Goal: Task Accomplishment & Management: Manage account settings

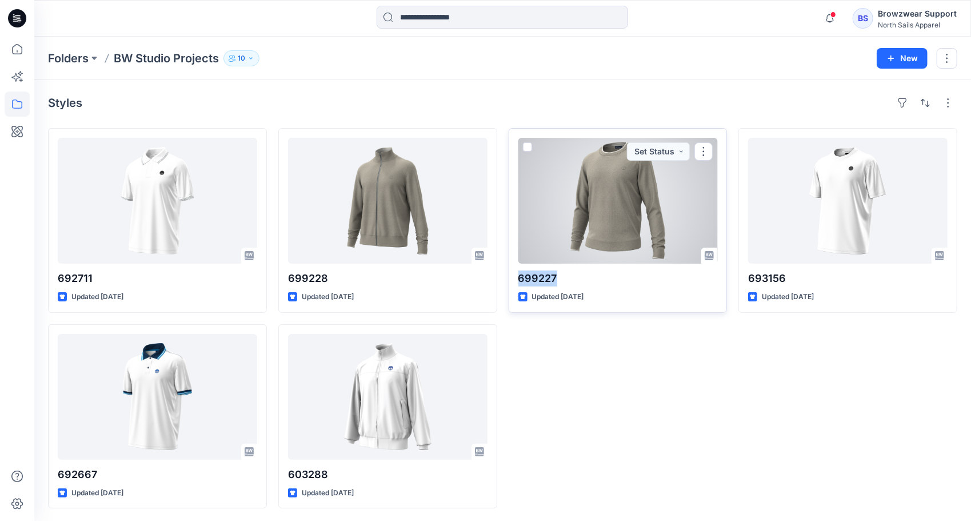
drag, startPoint x: 560, startPoint y: 278, endPoint x: 513, endPoint y: 279, distance: 47.4
click at [513, 279] on div "699227 Updated [DATE] Set Status" at bounding box center [618, 220] width 219 height 185
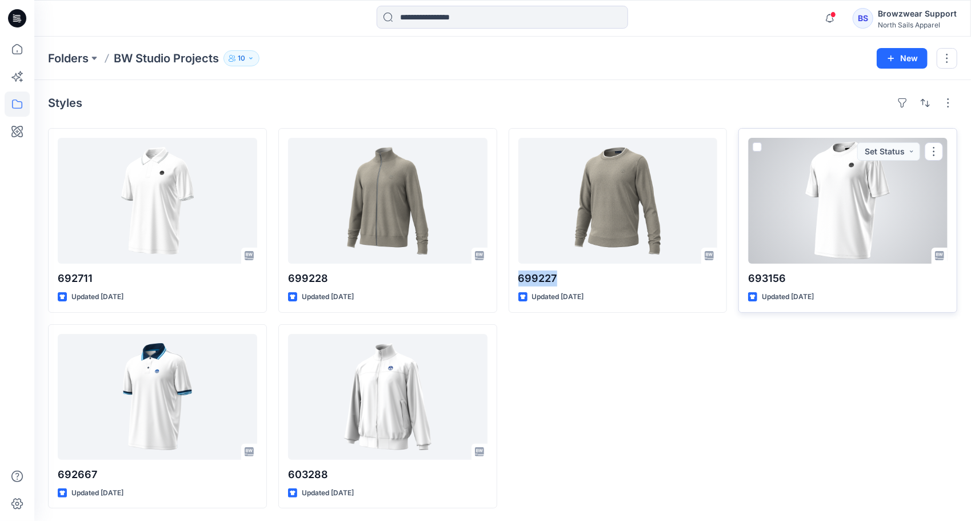
click at [847, 186] on div at bounding box center [848, 201] width 200 height 126
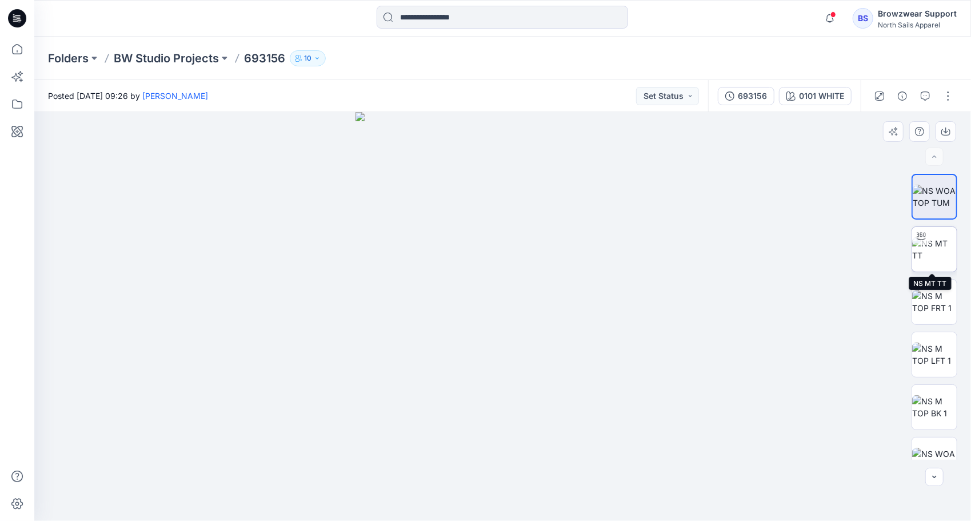
click at [933, 245] on img at bounding box center [934, 249] width 45 height 24
drag, startPoint x: 513, startPoint y: 193, endPoint x: 507, endPoint y: 369, distance: 175.6
click at [507, 369] on img at bounding box center [503, 302] width 812 height 437
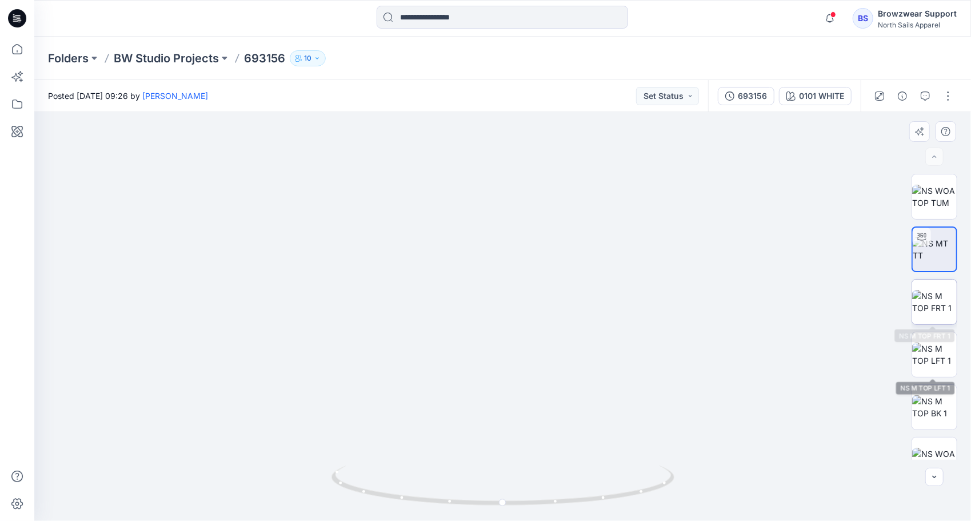
click at [933, 308] on img at bounding box center [934, 302] width 45 height 24
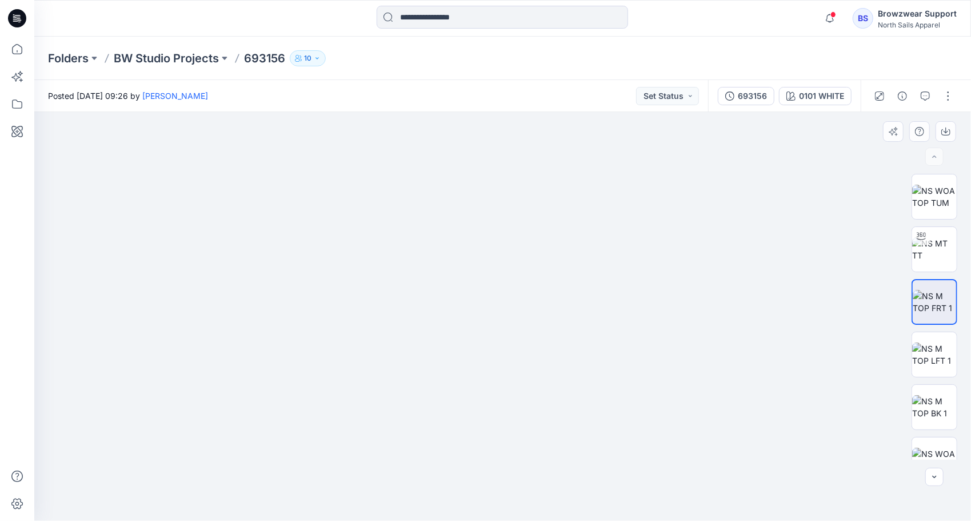
drag, startPoint x: 637, startPoint y: 219, endPoint x: 619, endPoint y: 480, distance: 261.8
click at [619, 480] on img at bounding box center [503, 146] width 776 height 749
click at [920, 254] on img at bounding box center [934, 249] width 45 height 24
drag, startPoint x: 632, startPoint y: 494, endPoint x: 521, endPoint y: 394, distance: 149.0
click at [527, 496] on icon at bounding box center [505, 486] width 346 height 43
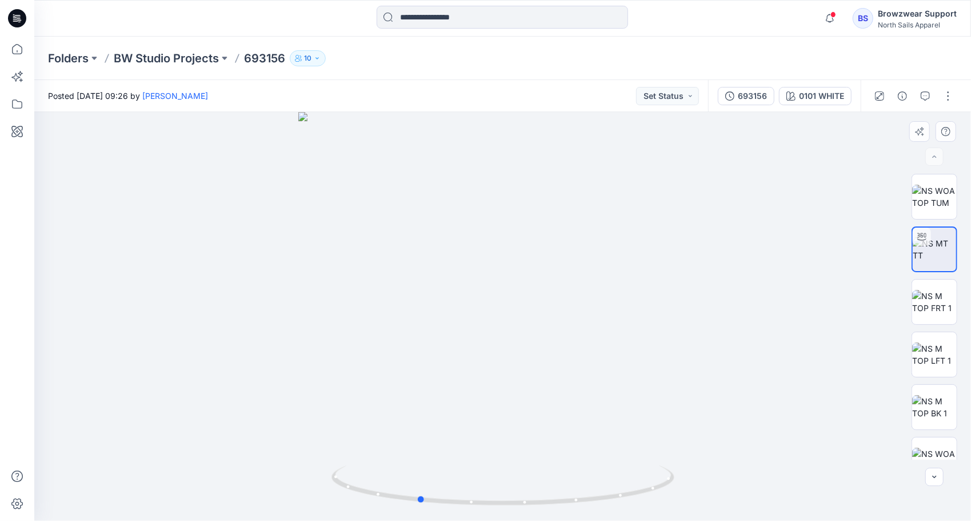
drag, startPoint x: 511, startPoint y: 190, endPoint x: 520, endPoint y: 281, distance: 91.3
click at [532, 346] on div at bounding box center [502, 316] width 937 height 409
drag, startPoint x: 536, startPoint y: 174, endPoint x: 565, endPoint y: 472, distance: 299.2
click at [565, 472] on div at bounding box center [502, 316] width 937 height 409
click at [930, 409] on img at bounding box center [934, 407] width 45 height 24
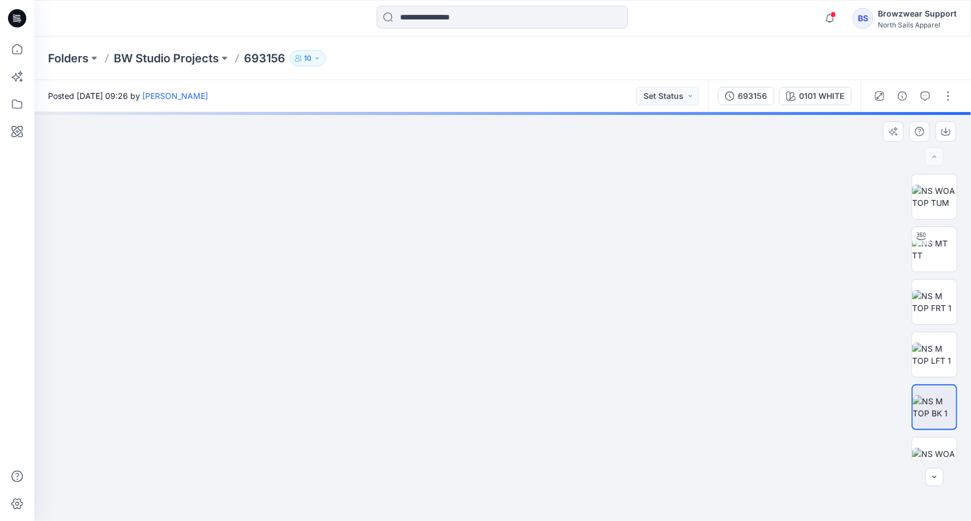
drag, startPoint x: 506, startPoint y: 141, endPoint x: 512, endPoint y: 468, distance: 327.0
click at [512, 468] on img at bounding box center [503, 223] width 693 height 593
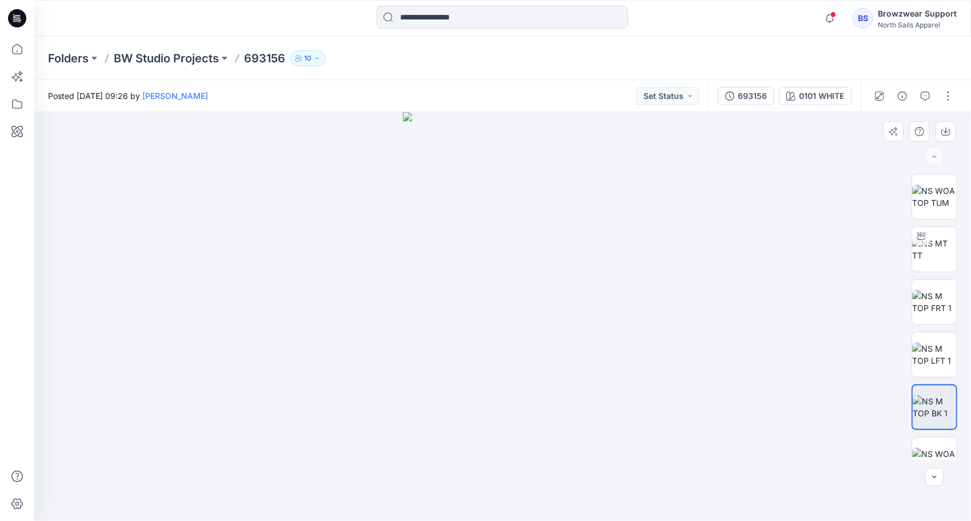
drag, startPoint x: 391, startPoint y: 369, endPoint x: 452, endPoint y: 374, distance: 61.4
click at [390, 369] on div at bounding box center [502, 316] width 937 height 409
click at [928, 202] on img at bounding box center [934, 197] width 45 height 24
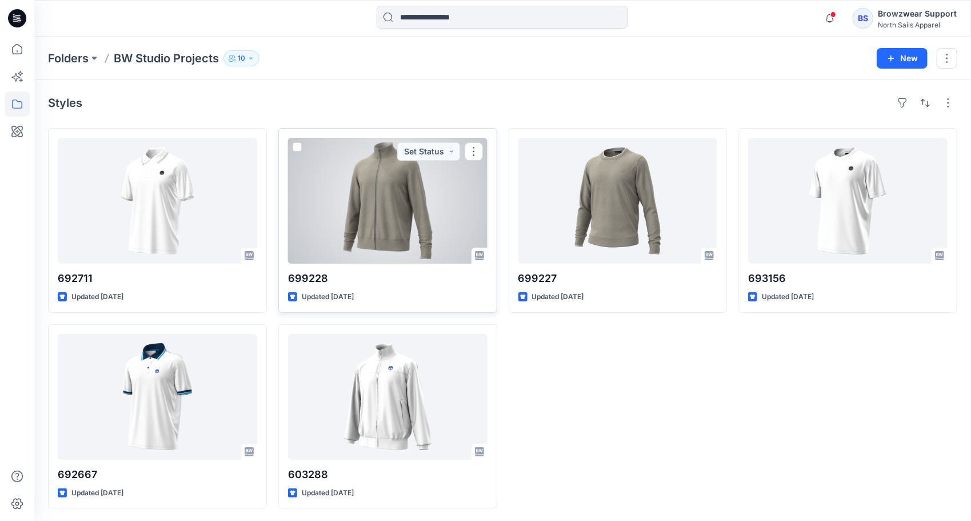
click at [342, 149] on div at bounding box center [388, 201] width 200 height 126
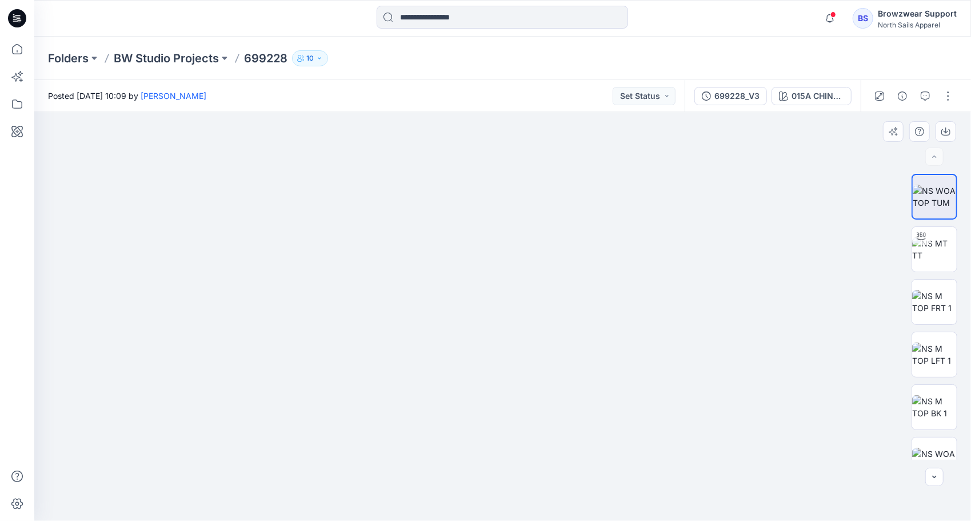
drag, startPoint x: 439, startPoint y: 198, endPoint x: 525, endPoint y: 482, distance: 296.9
click at [442, 497] on img at bounding box center [502, 293] width 835 height 456
drag, startPoint x: 628, startPoint y: 471, endPoint x: 593, endPoint y: 244, distance: 230.2
click at [593, 244] on img at bounding box center [468, 156] width 1360 height 731
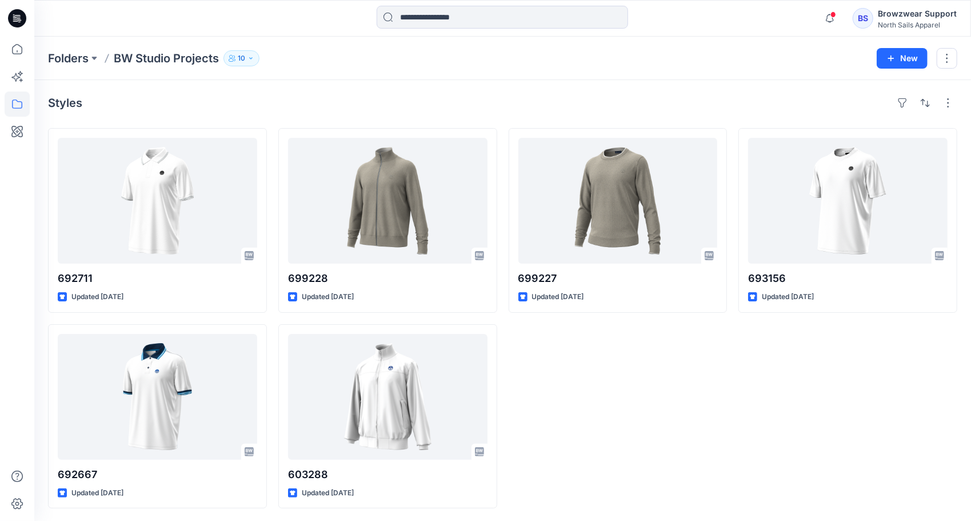
click at [753, 397] on div "693156 Updated [DATE]" at bounding box center [848, 318] width 219 height 380
click at [905, 21] on div "North Sails Apparel" at bounding box center [917, 25] width 79 height 9
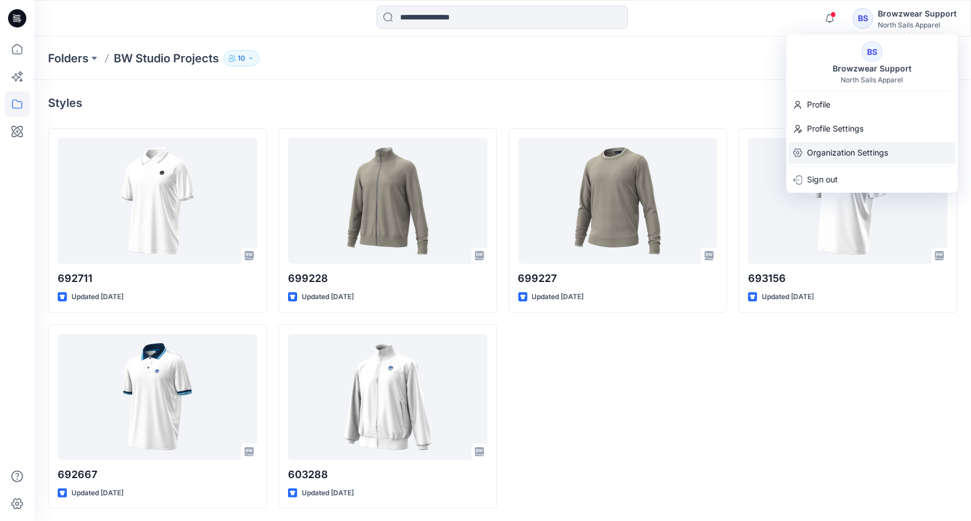
click at [838, 151] on p "Organization Settings" at bounding box center [847, 153] width 81 height 22
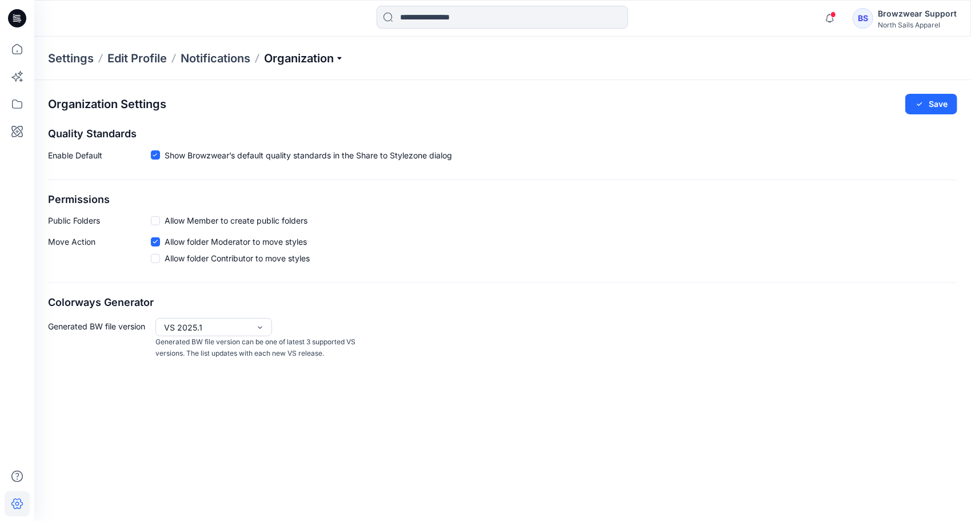
click at [340, 54] on p "Organization" at bounding box center [304, 58] width 80 height 16
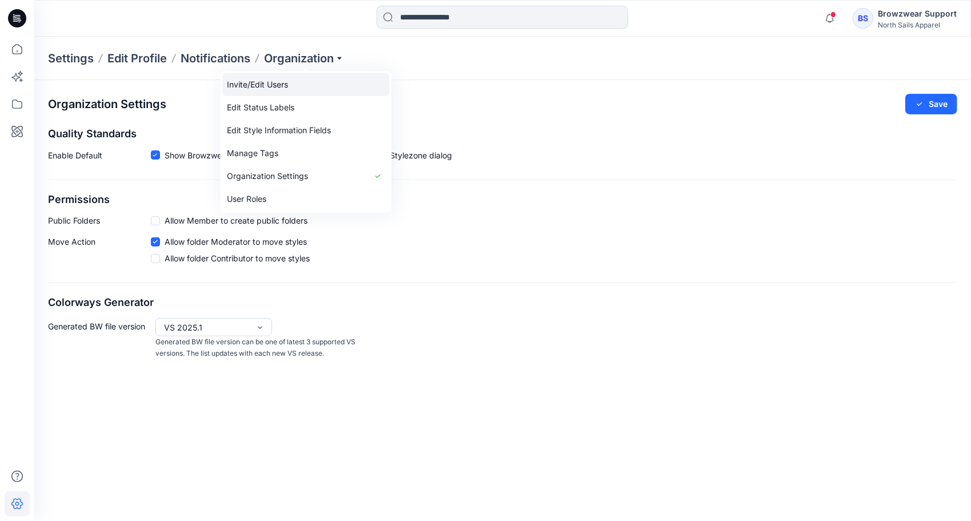
click at [267, 86] on link "Invite/Edit Users" at bounding box center [305, 84] width 167 height 23
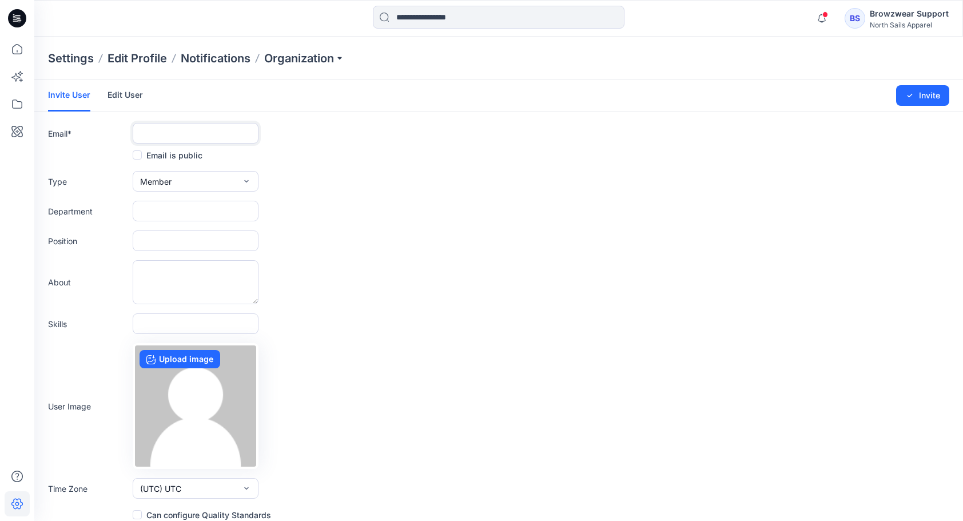
click at [184, 135] on input "text" at bounding box center [196, 133] width 126 height 21
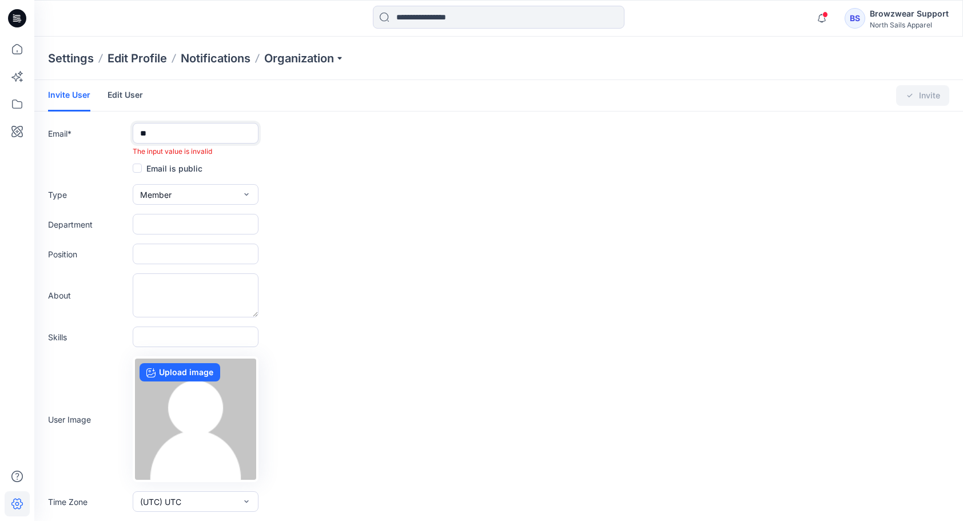
type input "*"
paste input "**********"
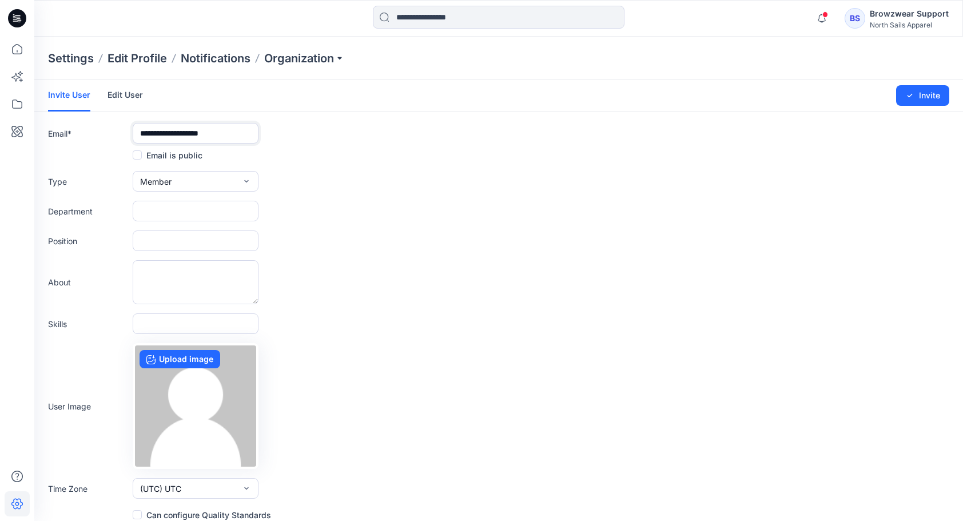
type input "**********"
click at [246, 178] on icon "button" at bounding box center [246, 181] width 9 height 9
click at [417, 203] on div "Department" at bounding box center [498, 211] width 901 height 21
click at [183, 209] on input "text" at bounding box center [196, 211] width 126 height 21
type input "*********"
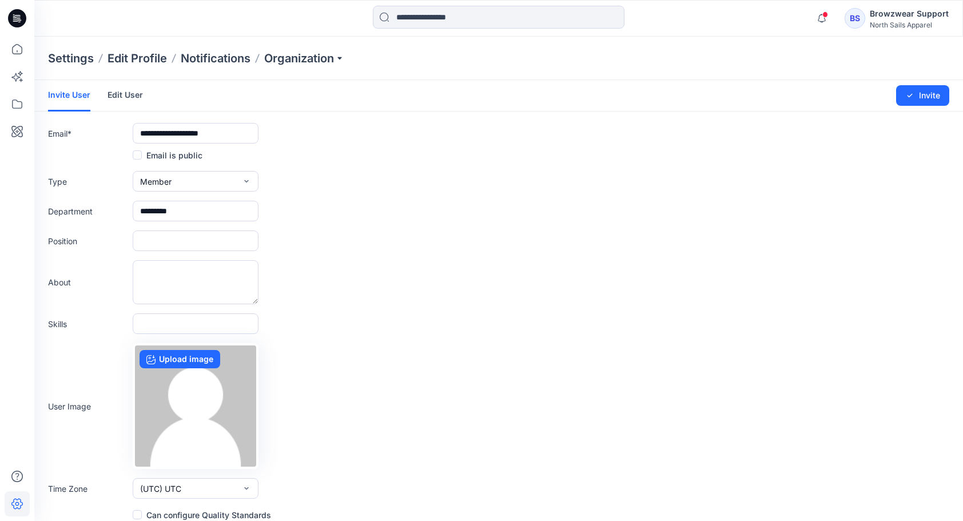
click at [393, 261] on div "About" at bounding box center [498, 282] width 901 height 44
click at [160, 244] on input "text" at bounding box center [196, 240] width 126 height 21
type input "*******"
click at [600, 186] on div "Type Member External Member Admin" at bounding box center [498, 181] width 901 height 21
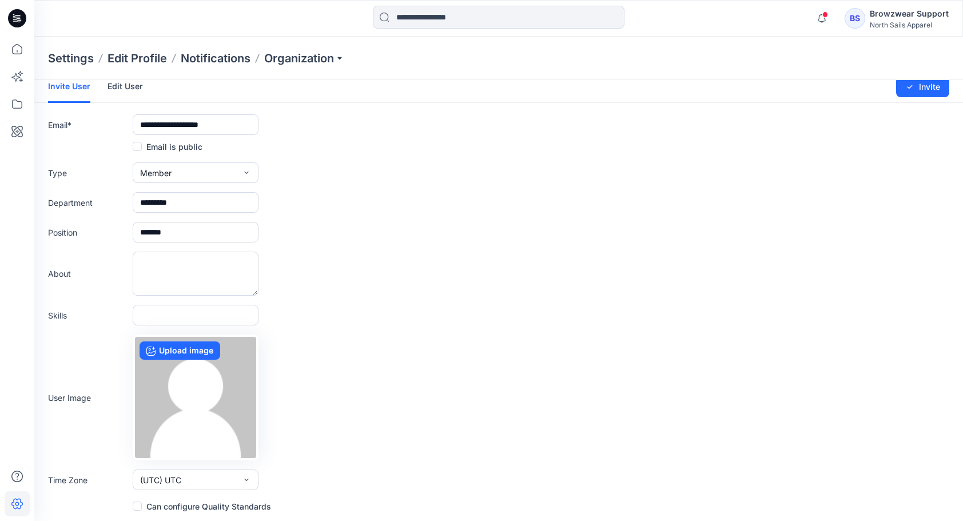
scroll to position [9, 0]
click at [135, 507] on span at bounding box center [137, 505] width 9 height 9
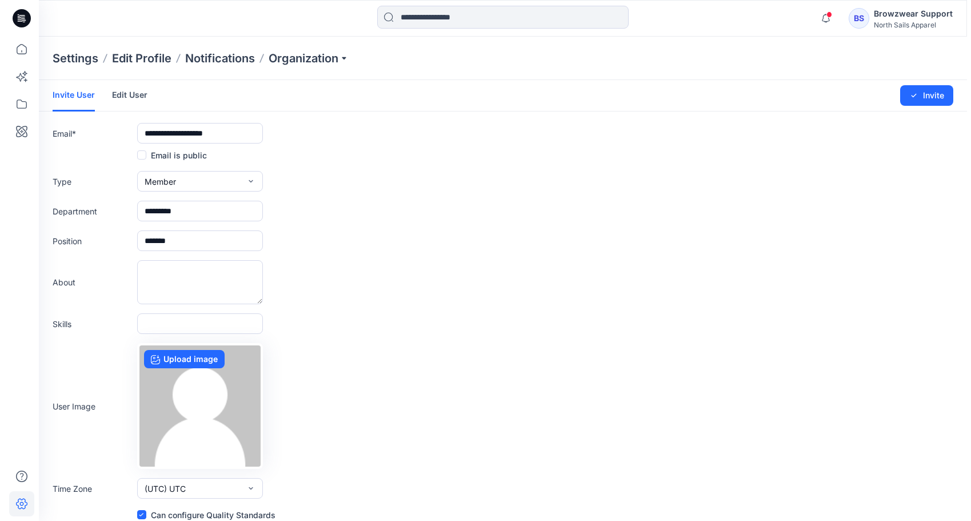
scroll to position [0, 0]
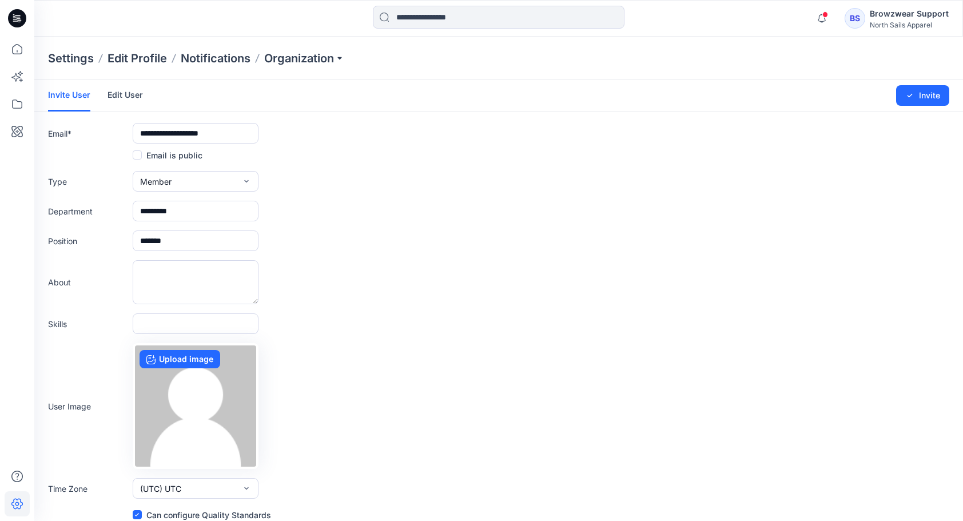
click at [140, 512] on span at bounding box center [137, 514] width 9 height 9
click at [934, 101] on button "Invite" at bounding box center [922, 95] width 53 height 21
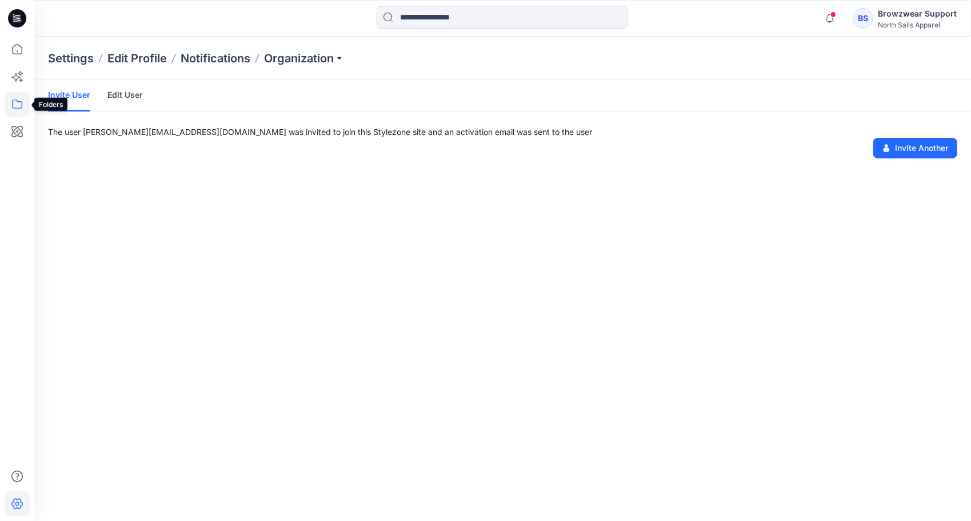
click at [19, 105] on icon at bounding box center [17, 103] width 25 height 25
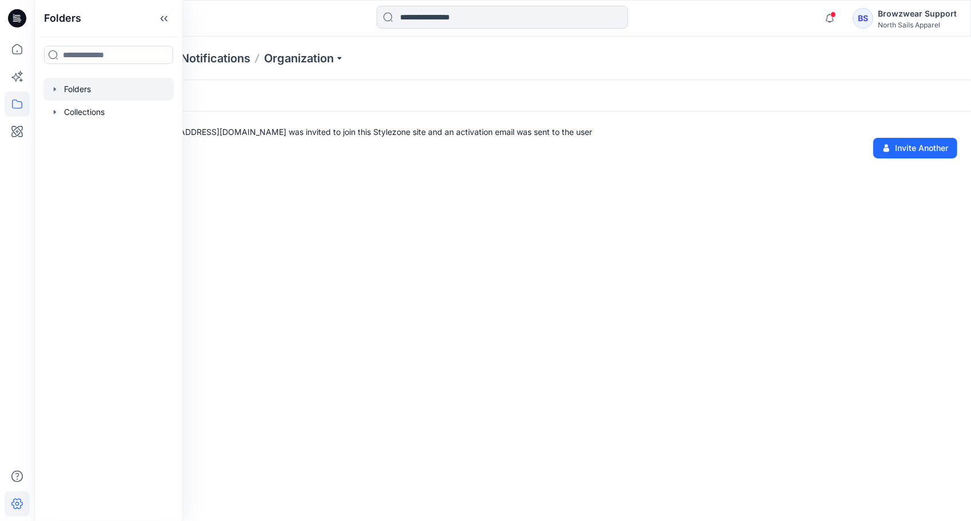
click at [119, 87] on div at bounding box center [108, 89] width 130 height 23
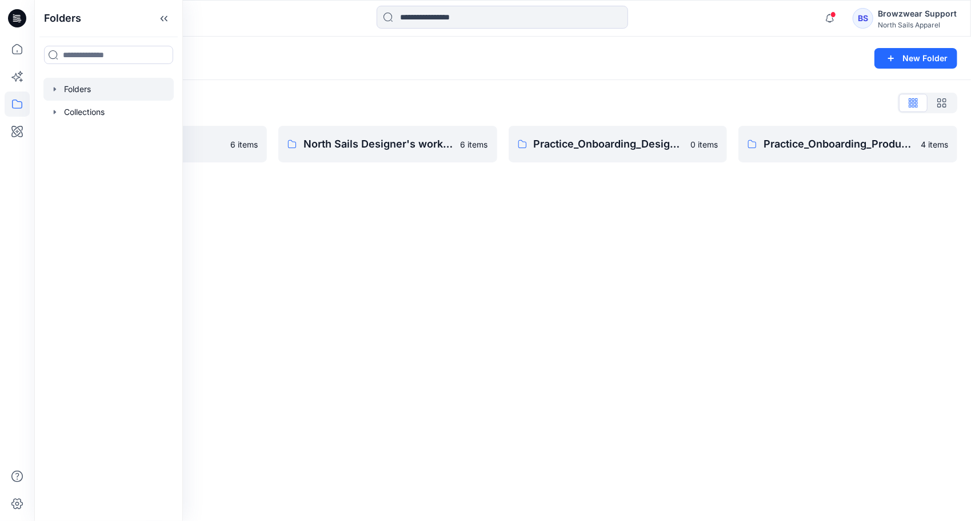
click at [350, 345] on div "Folders New Folder Folders List BW Studio Projects 6 items North Sails Designer…" at bounding box center [502, 279] width 937 height 484
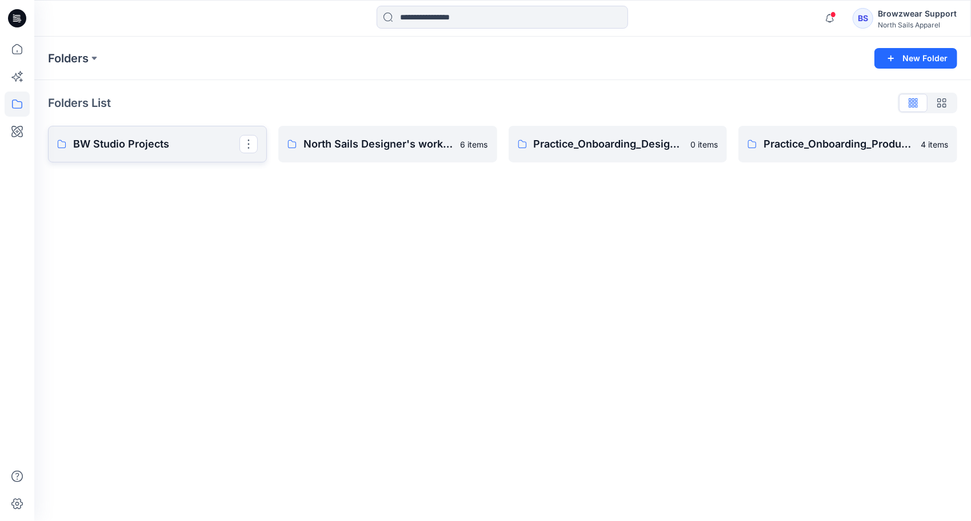
click at [193, 139] on p "BW Studio Projects" at bounding box center [156, 144] width 166 height 16
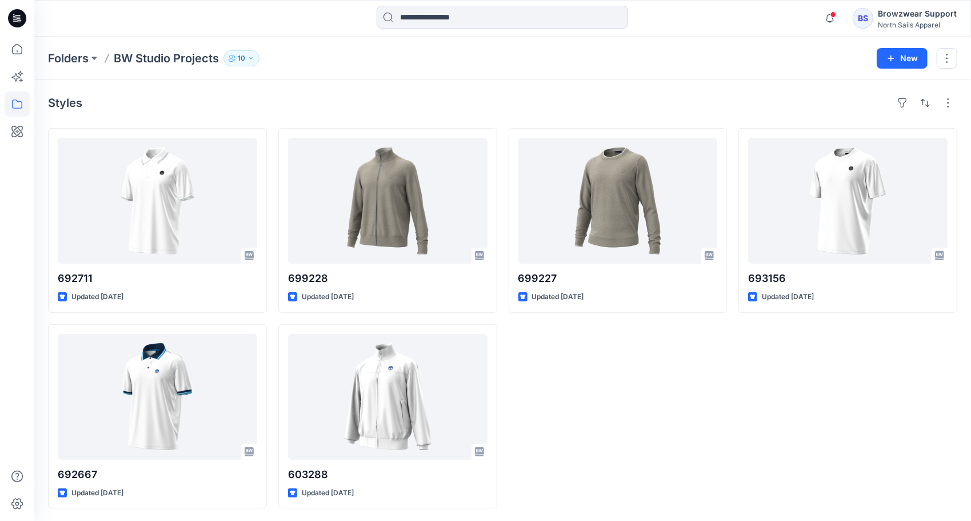
click at [252, 59] on icon "button" at bounding box center [251, 58] width 7 height 7
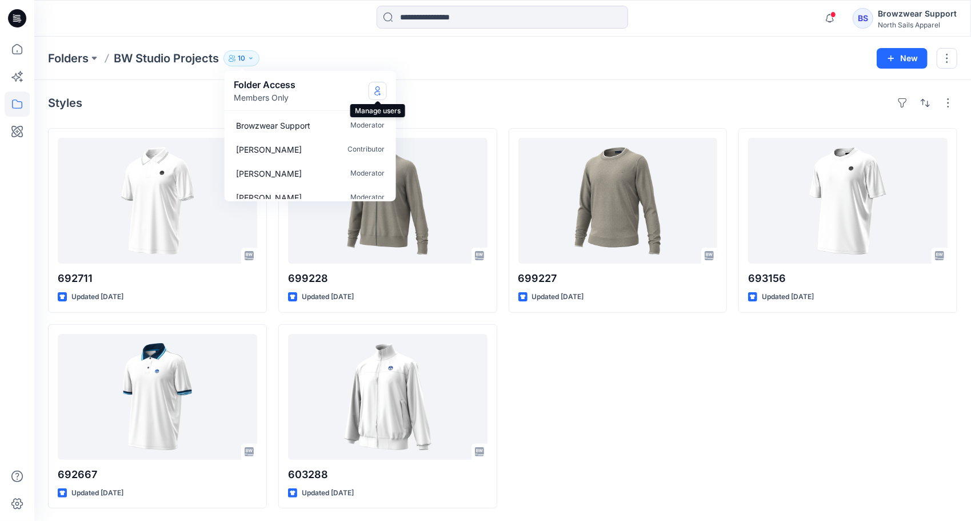
click at [376, 90] on icon "Manage Users" at bounding box center [377, 90] width 9 height 9
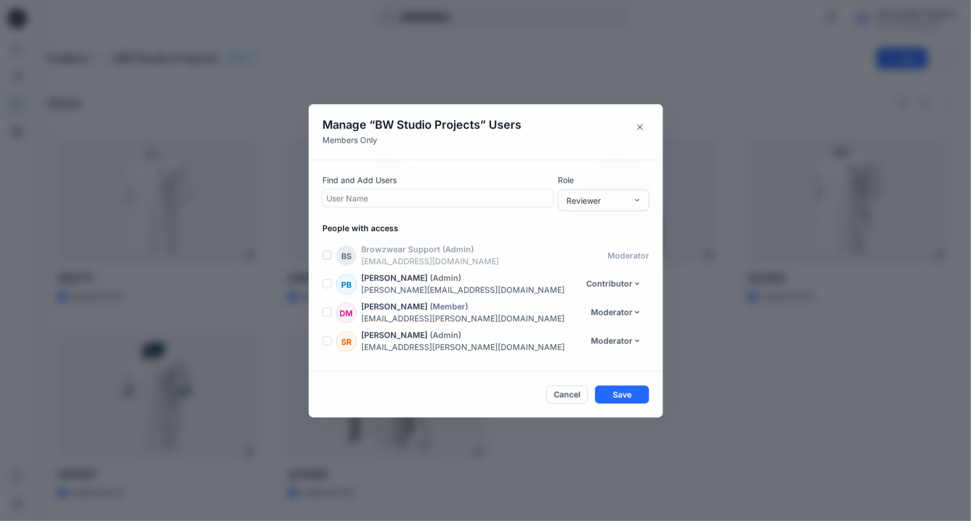
scroll to position [167, 0]
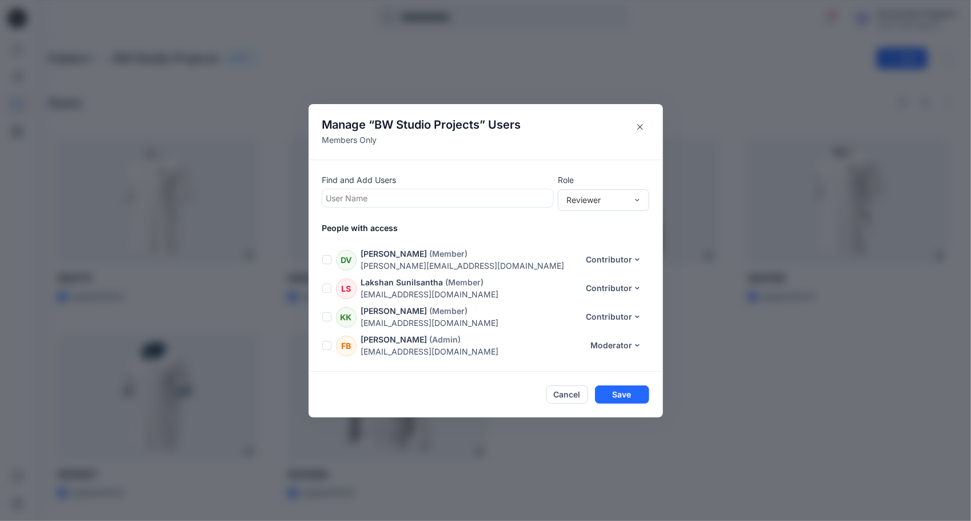
click at [434, 194] on div at bounding box center [437, 198] width 223 height 14
type input "*"
type input "**"
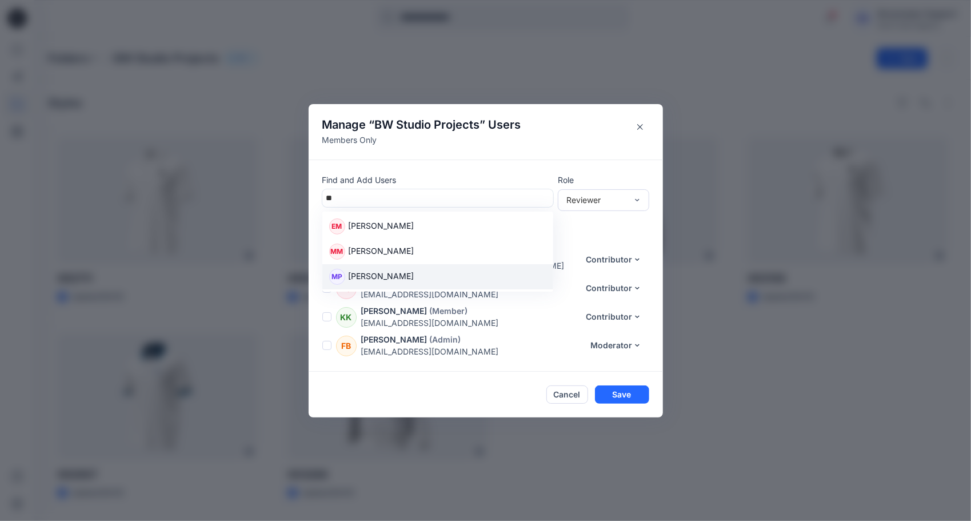
click at [416, 277] on div "MP [PERSON_NAME]" at bounding box center [437, 277] width 217 height 16
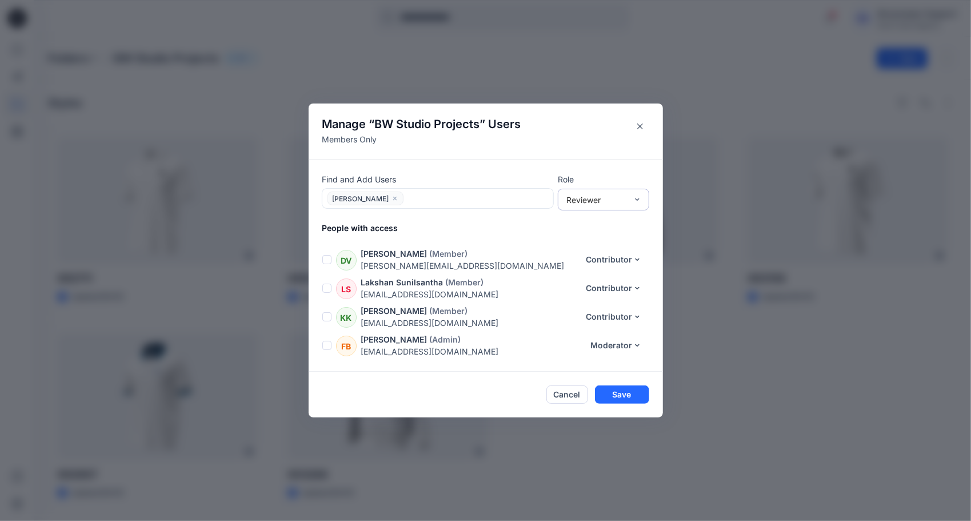
click at [643, 199] on div "Reviewer" at bounding box center [603, 200] width 91 height 22
click at [607, 246] on div "Contributor" at bounding box center [603, 242] width 87 height 20
click at [632, 397] on button "Save" at bounding box center [622, 394] width 54 height 18
